Goal: Information Seeking & Learning: Learn about a topic

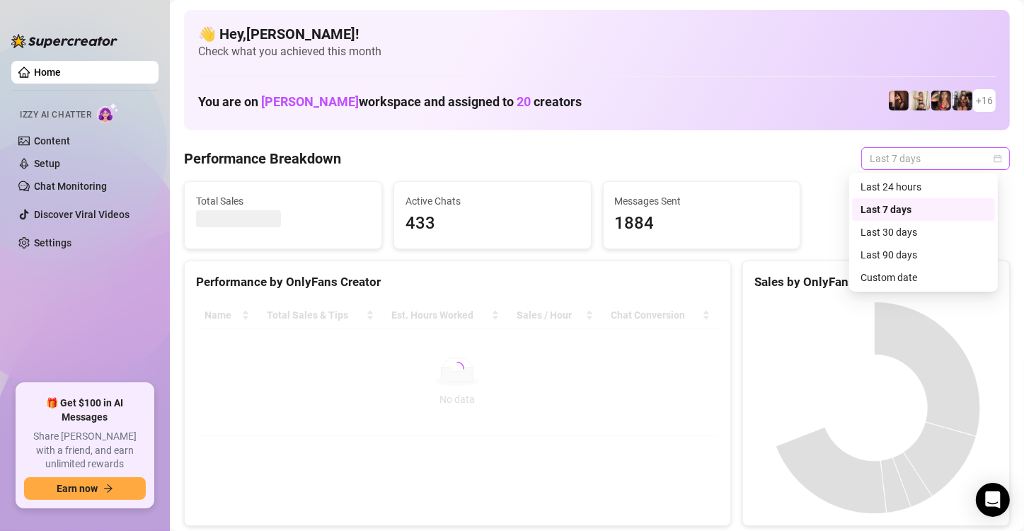
click at [985, 153] on span "Last 7 days" at bounding box center [935, 158] width 132 height 21
click at [913, 279] on div "Custom date" at bounding box center [923, 278] width 126 height 16
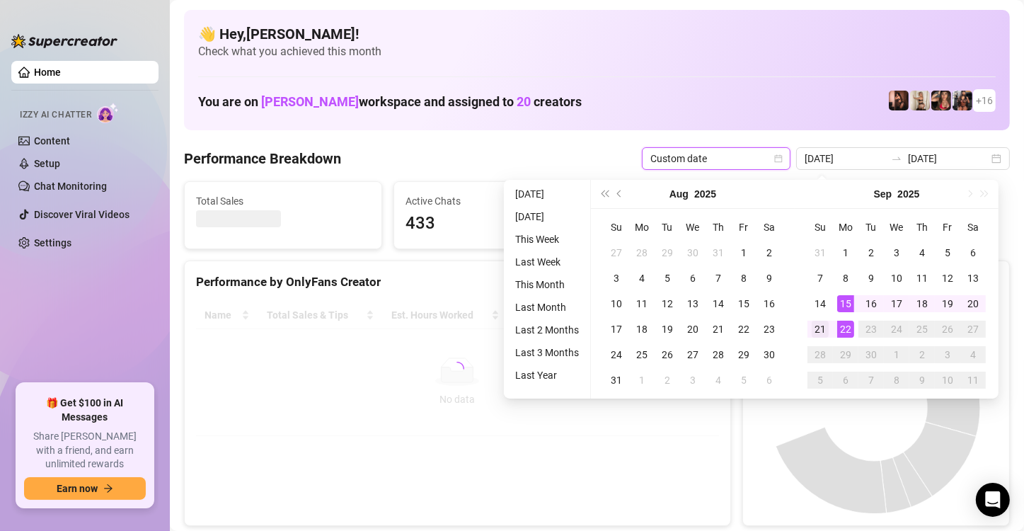
type input "[DATE]"
click at [819, 323] on div "21" at bounding box center [819, 328] width 17 height 17
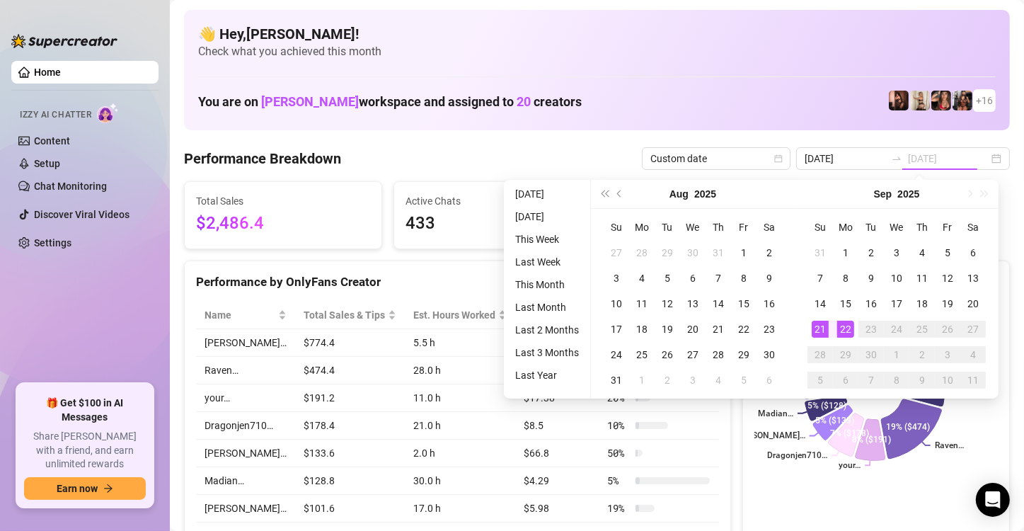
click at [845, 328] on div "22" at bounding box center [845, 328] width 17 height 17
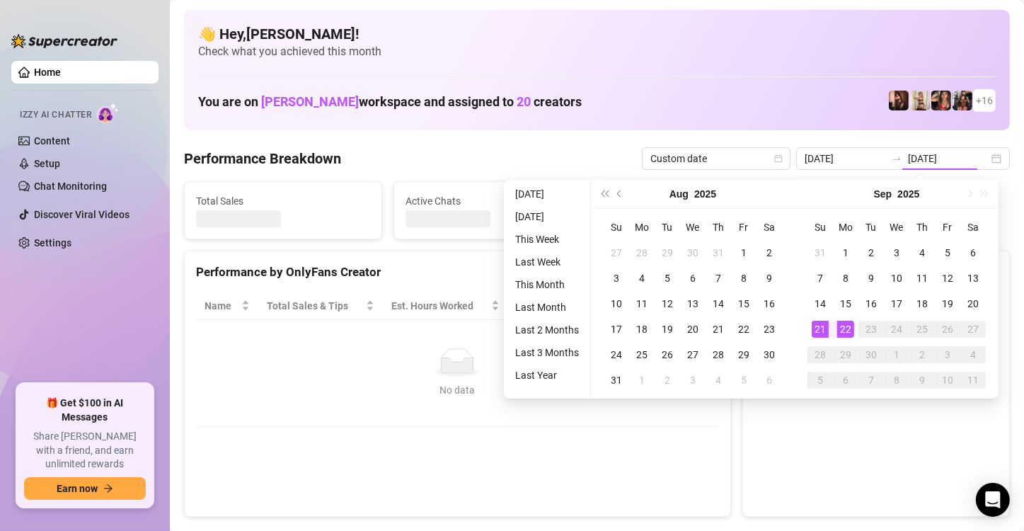
type input "[DATE]"
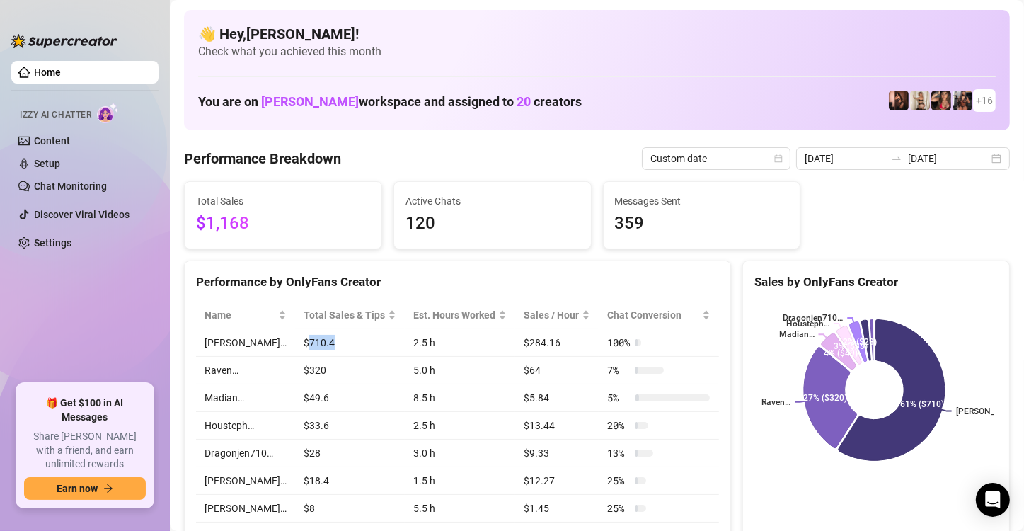
drag, startPoint x: 295, startPoint y: 339, endPoint x: 326, endPoint y: 335, distance: 31.4
click at [326, 335] on td "$710.4" at bounding box center [350, 343] width 110 height 28
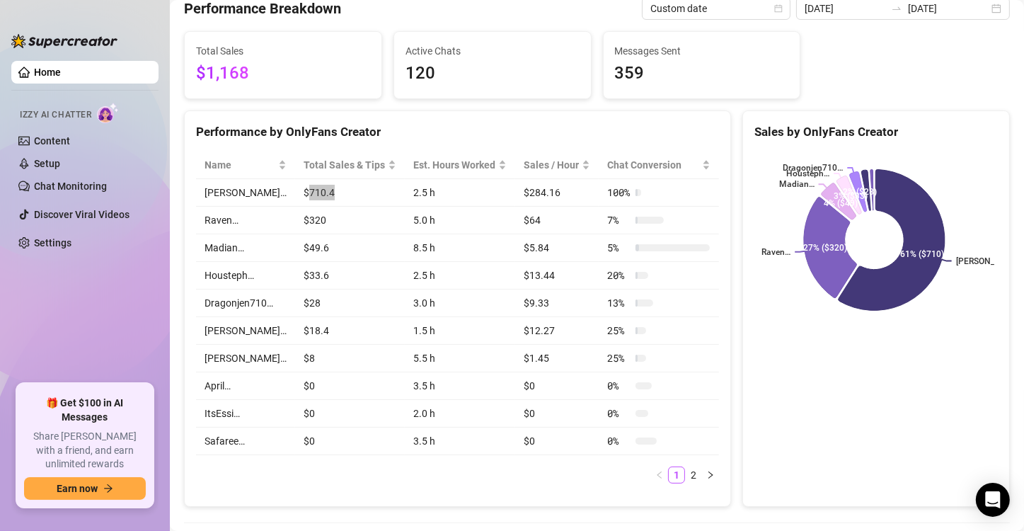
scroll to position [94, 0]
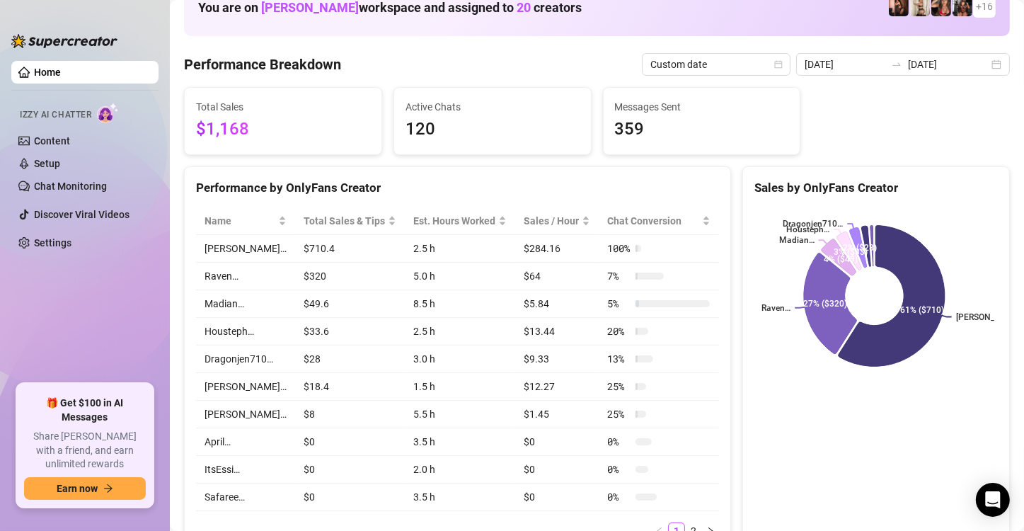
click at [436, 183] on div "Performance by OnlyFans Creator" at bounding box center [457, 187] width 523 height 19
click at [441, 180] on div "Performance by OnlyFans Creator" at bounding box center [457, 187] width 523 height 19
click at [988, 168] on div "Sales by OnlyFans Creator" at bounding box center [876, 182] width 266 height 30
click at [939, 438] on div "Sales by OnlyFans Creator [PERSON_NAME]… Raven… Madian… Housteph… Dragonjen710……" at bounding box center [875, 364] width 267 height 397
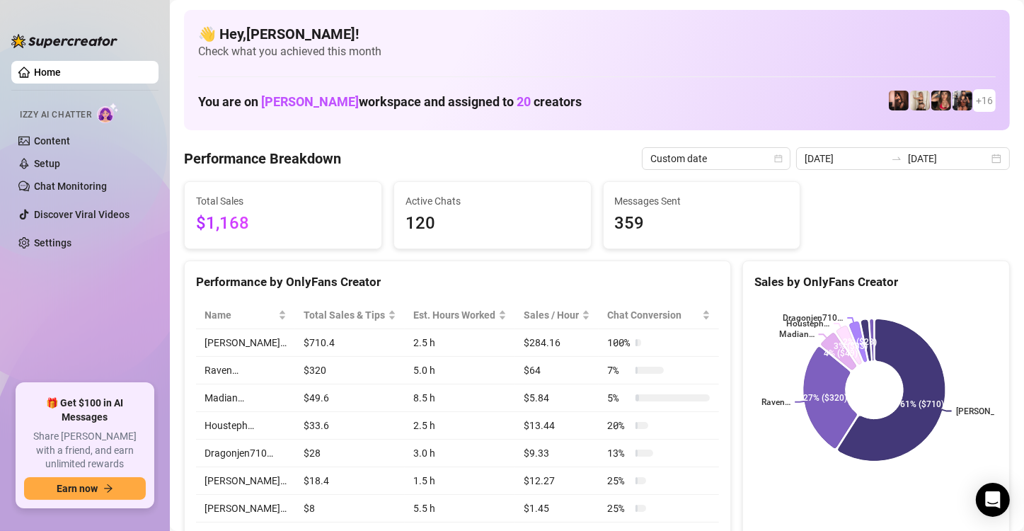
click at [939, 241] on div "Total Sales $1,168 Active Chats 120 Messages Sent 359" at bounding box center [596, 215] width 837 height 68
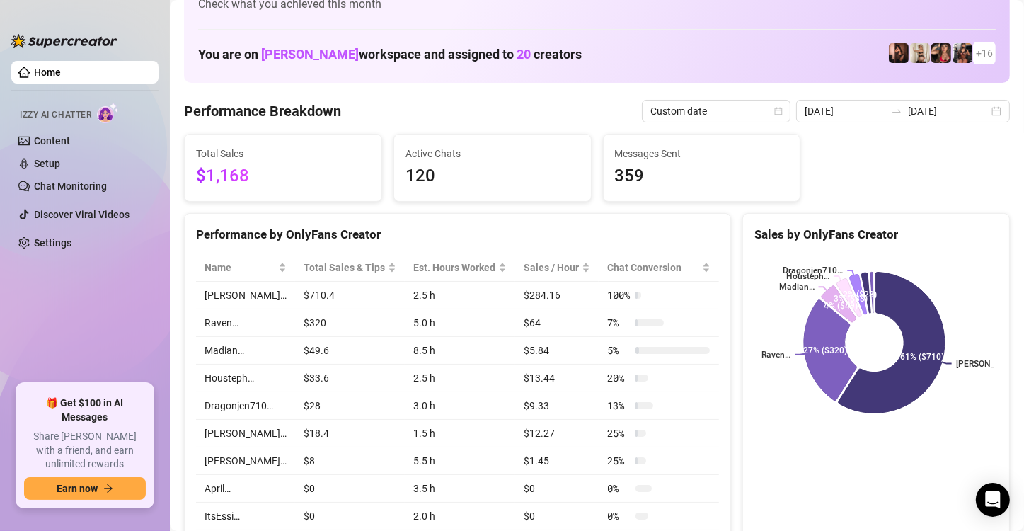
scroll to position [47, 0]
click at [966, 267] on rect at bounding box center [874, 343] width 240 height 177
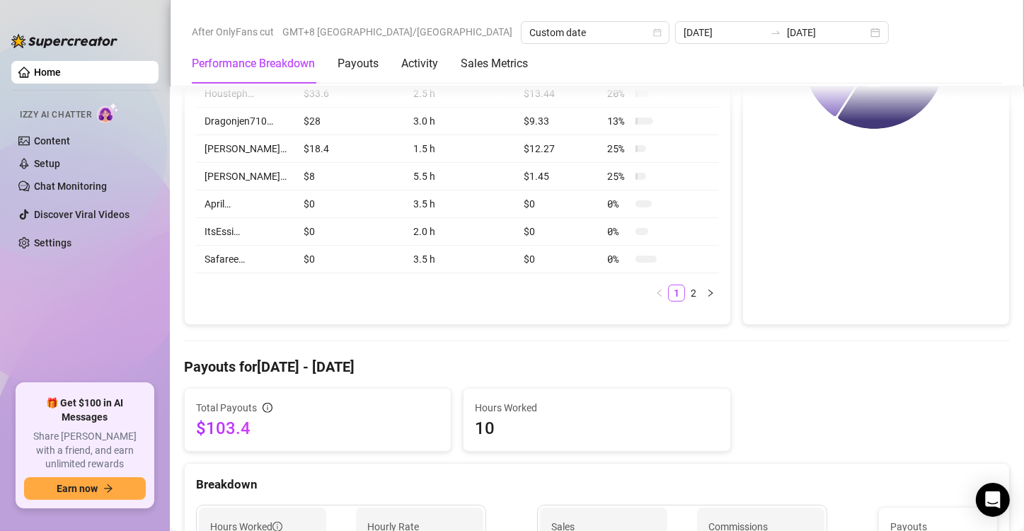
scroll to position [377, 0]
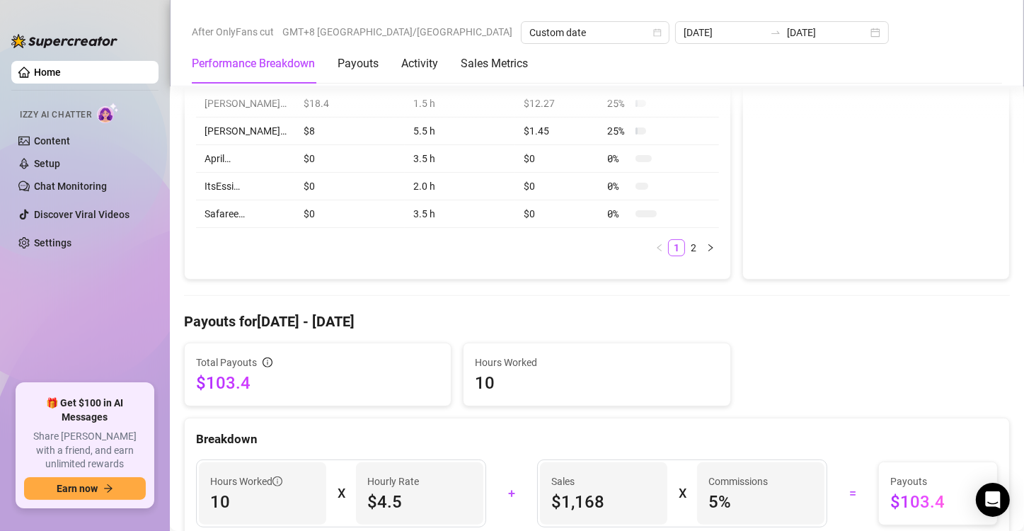
click at [942, 222] on div "Sales by OnlyFans Creator [PERSON_NAME]… Raven… Madian… Housteph… Dragonjen710……" at bounding box center [875, 81] width 267 height 397
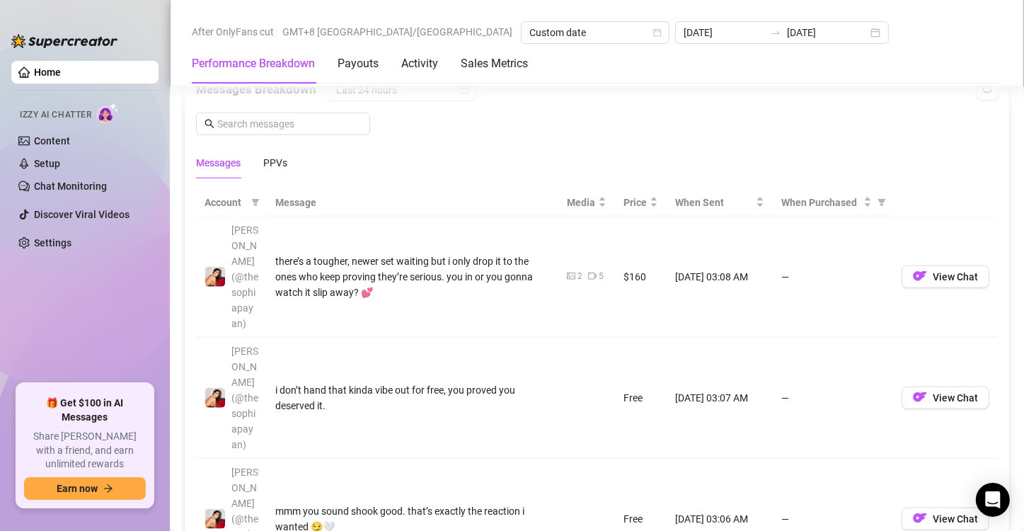
scroll to position [1273, 0]
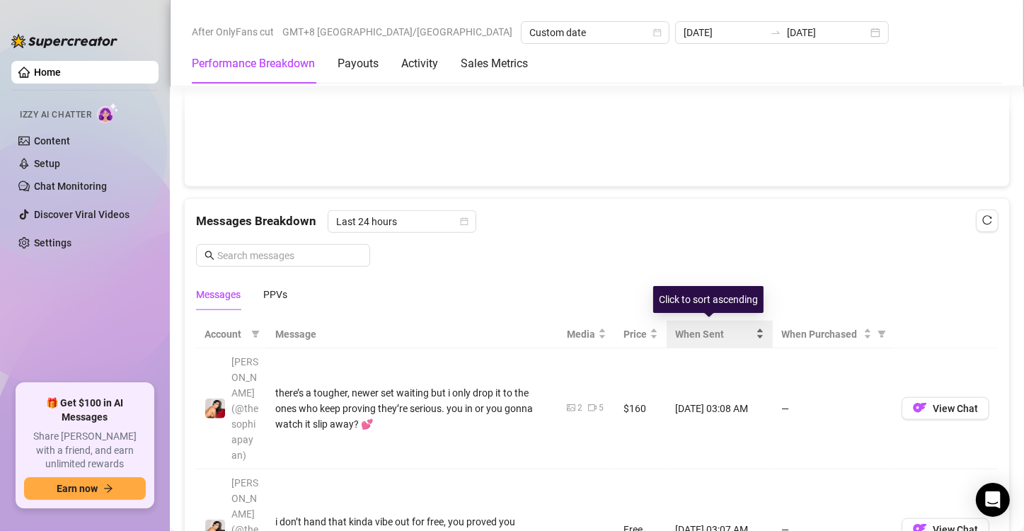
click at [703, 329] on span "When Sent" at bounding box center [714, 334] width 78 height 16
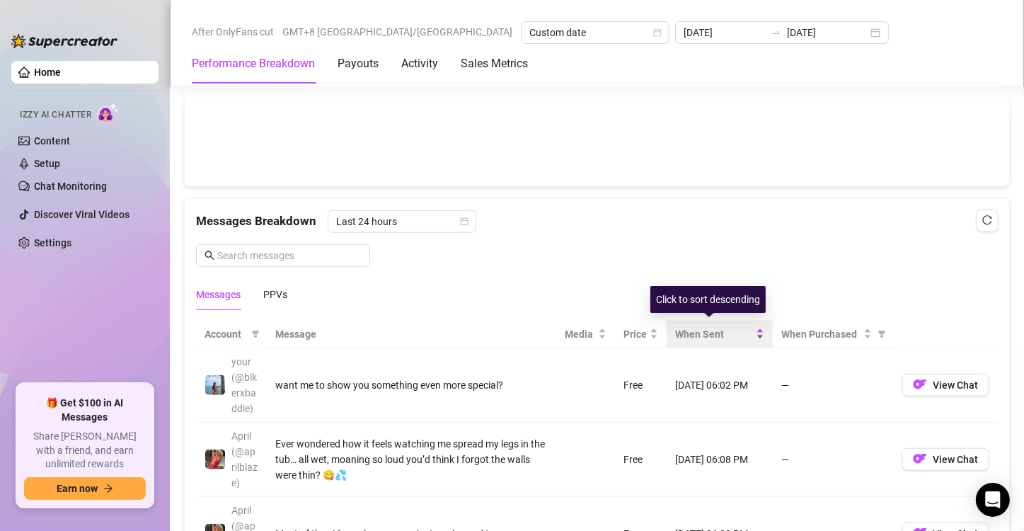
click at [752, 332] on div "When Sent" at bounding box center [719, 334] width 89 height 16
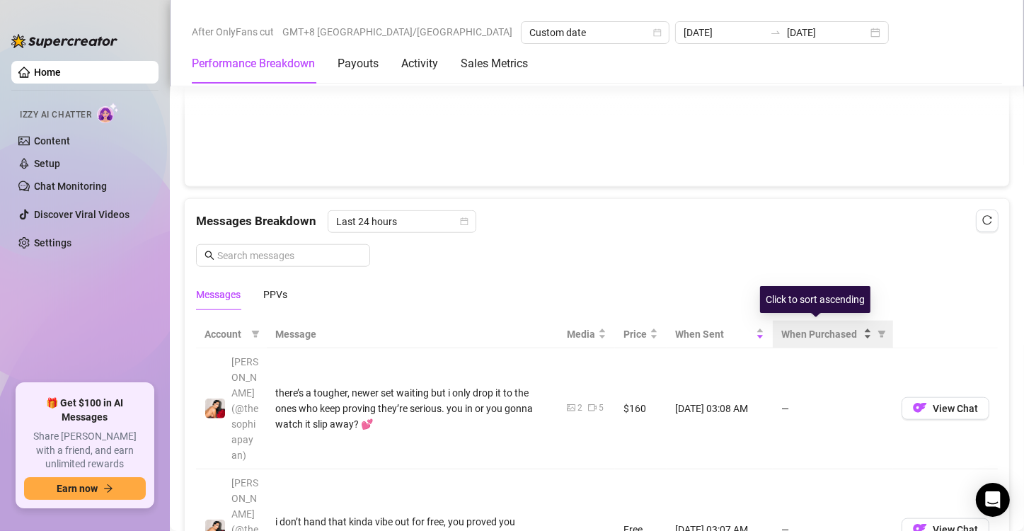
click at [819, 331] on span "When Purchased" at bounding box center [820, 334] width 79 height 16
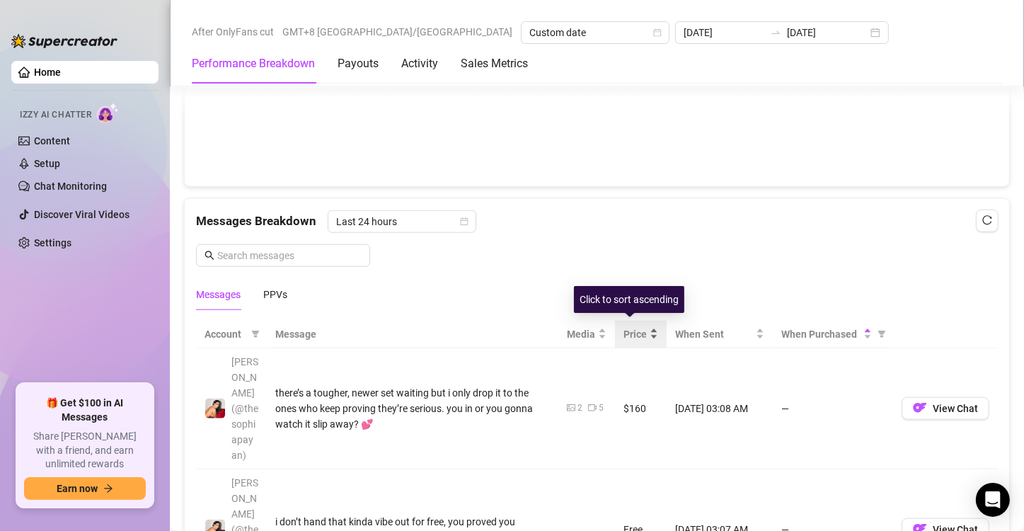
click at [633, 328] on span "Price" at bounding box center [634, 334] width 23 height 16
click at [642, 326] on div "Price" at bounding box center [640, 334] width 35 height 16
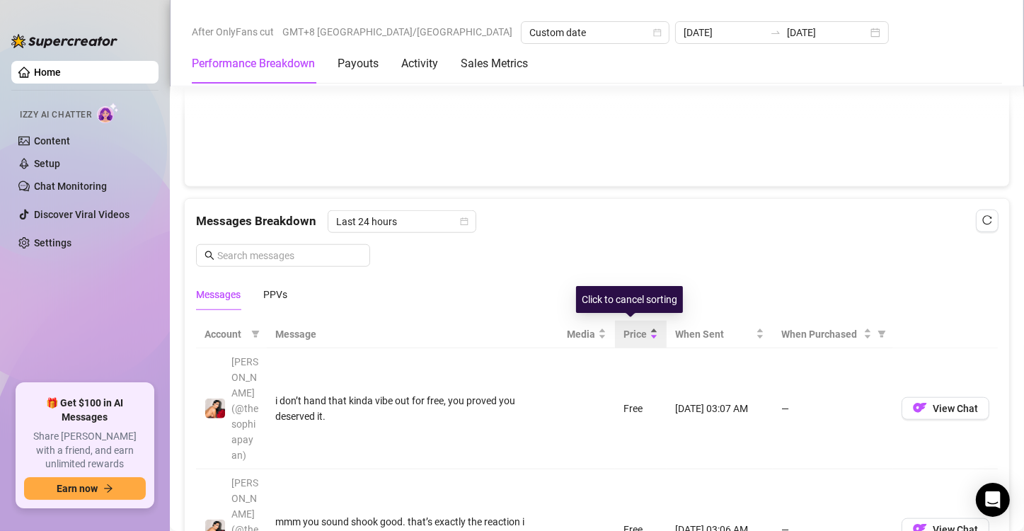
click at [642, 326] on div "Price" at bounding box center [640, 334] width 35 height 16
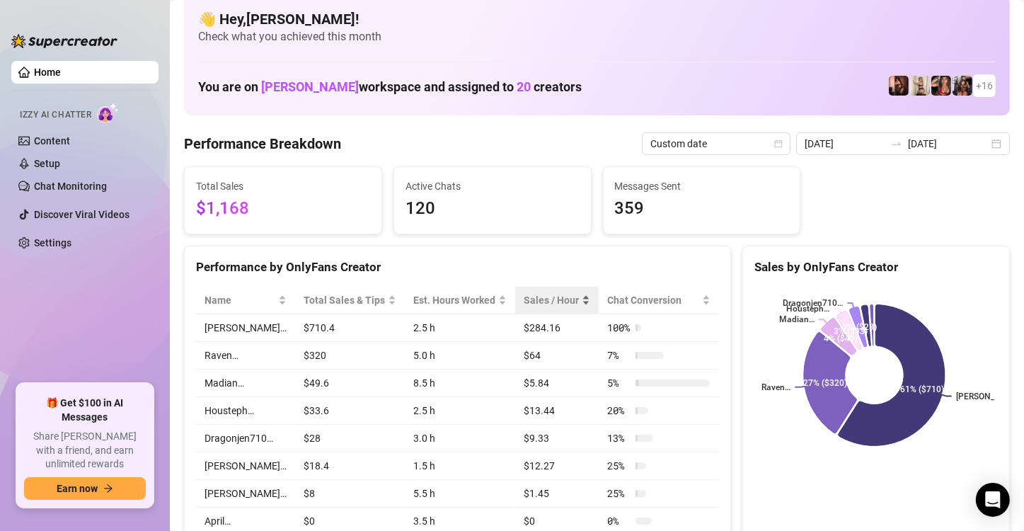
scroll to position [0, 0]
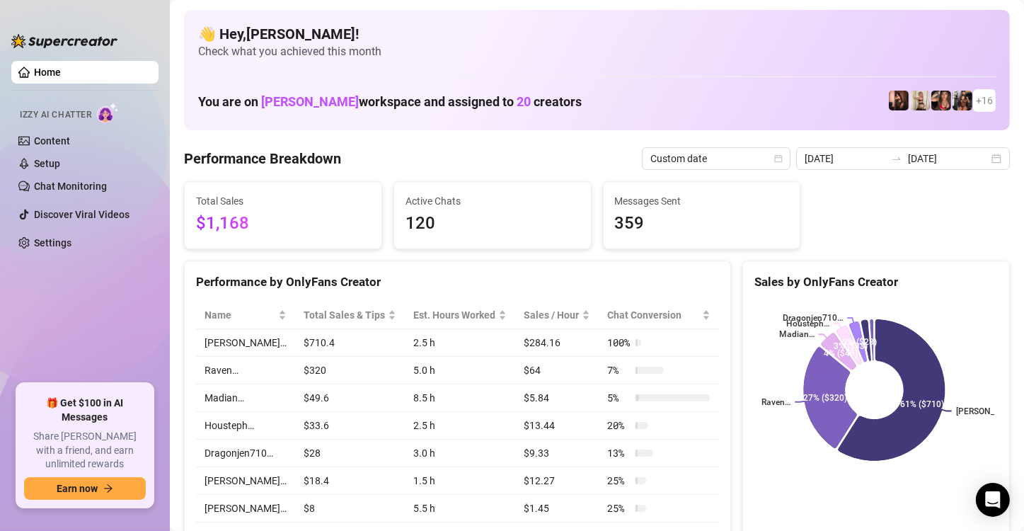
click at [531, 103] on h1 "You are on [PERSON_NAME] workspace and assigned to 20 creators" at bounding box center [389, 102] width 383 height 16
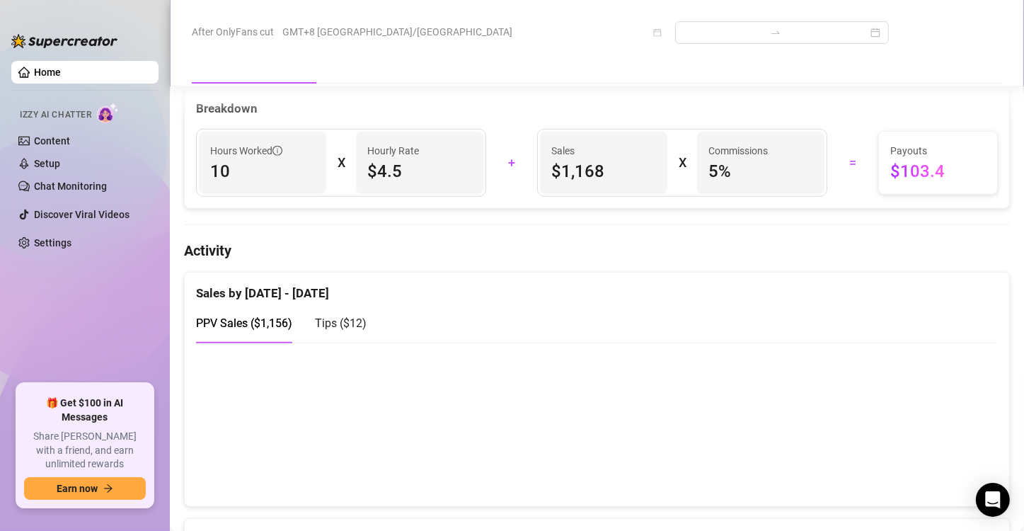
scroll to position [849, 0]
